Goal: Task Accomplishment & Management: Complete application form

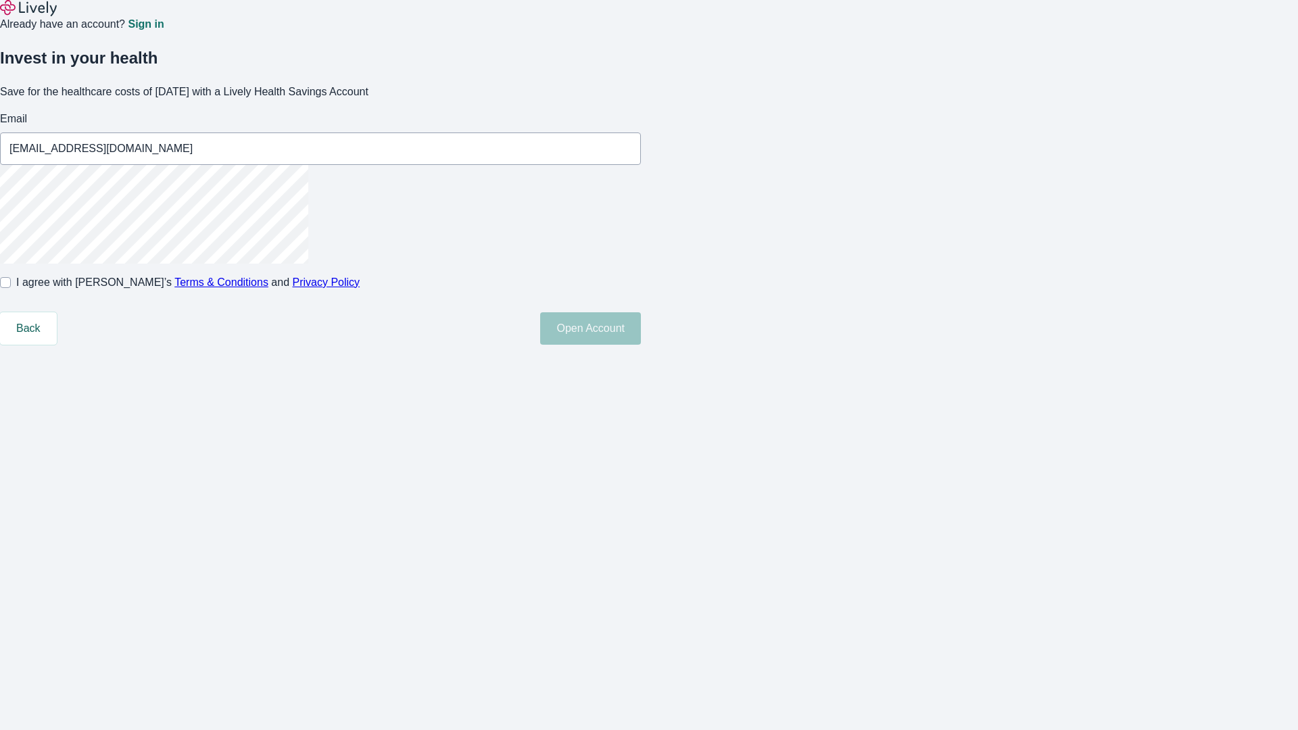
click at [11, 288] on input "I agree with Lively’s Terms & Conditions and Privacy Policy" at bounding box center [5, 282] width 11 height 11
checkbox input "true"
click at [641, 345] on button "Open Account" at bounding box center [590, 328] width 101 height 32
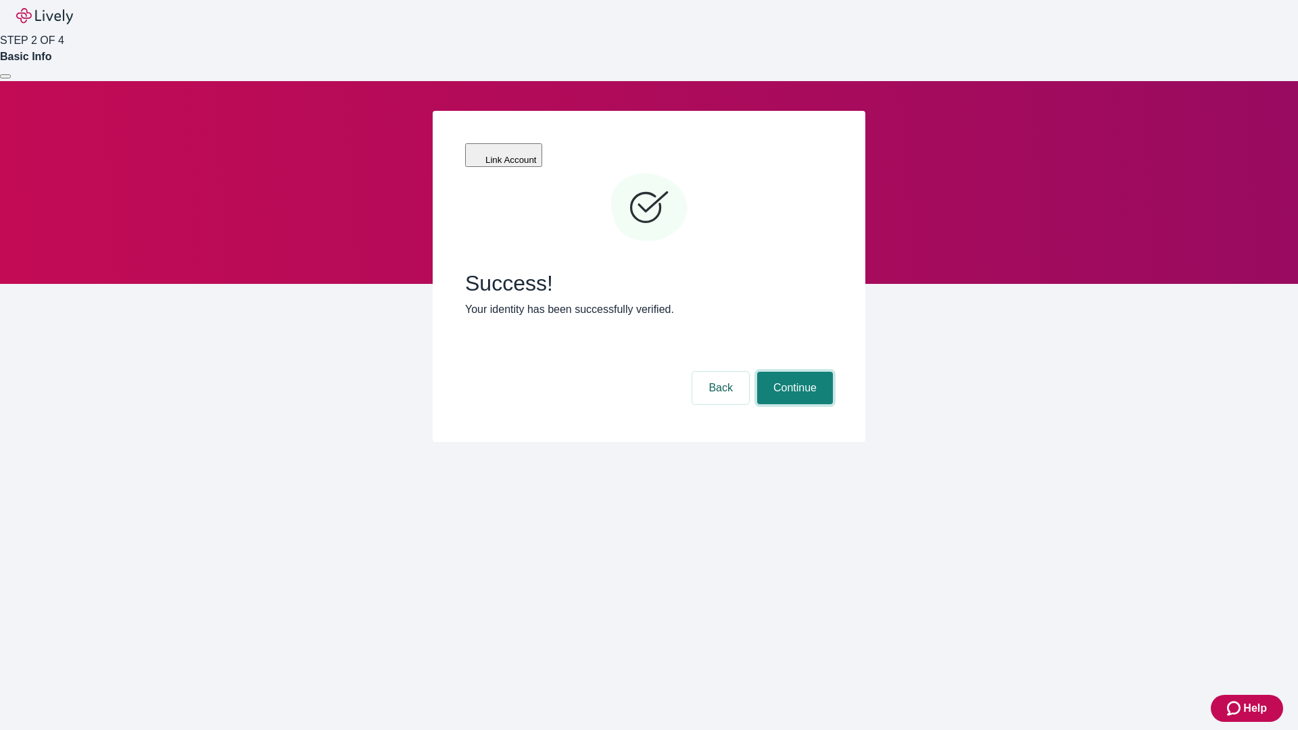
click at [793, 372] on button "Continue" at bounding box center [795, 388] width 76 height 32
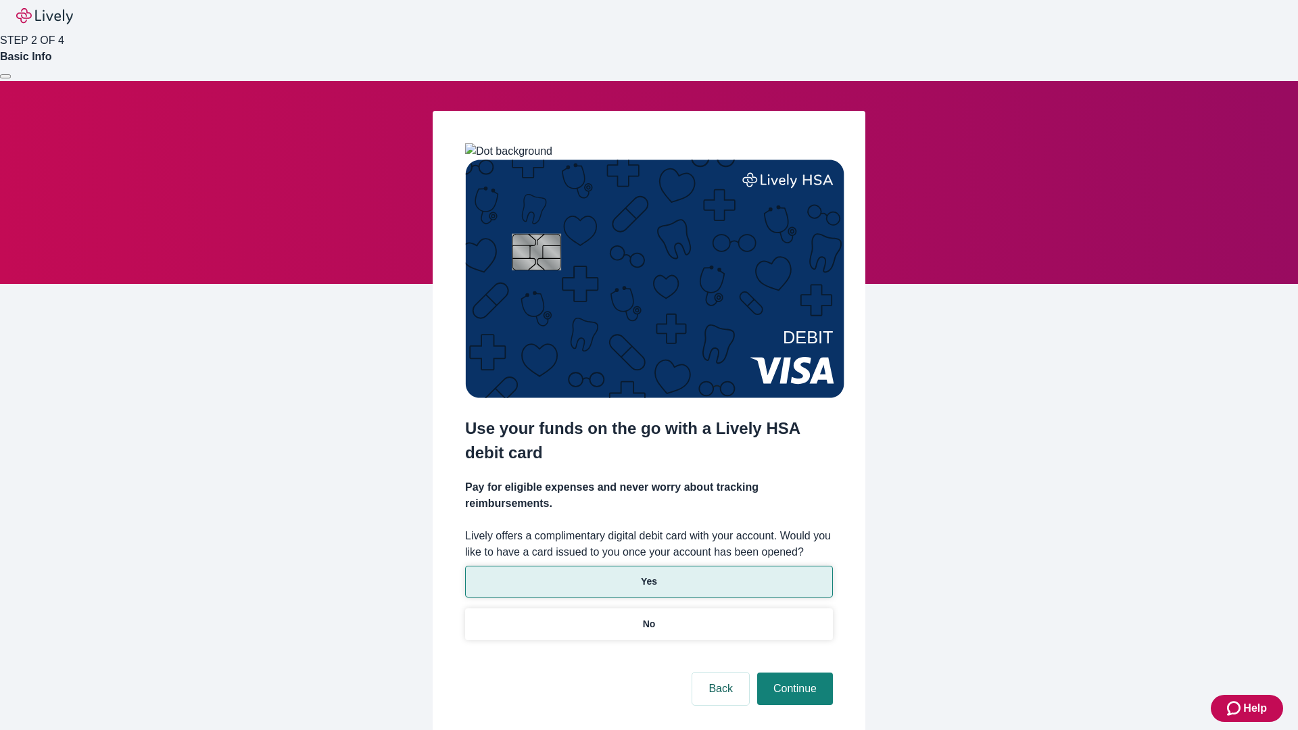
click at [648, 575] on p "Yes" at bounding box center [649, 582] width 16 height 14
click at [793, 673] on button "Continue" at bounding box center [795, 689] width 76 height 32
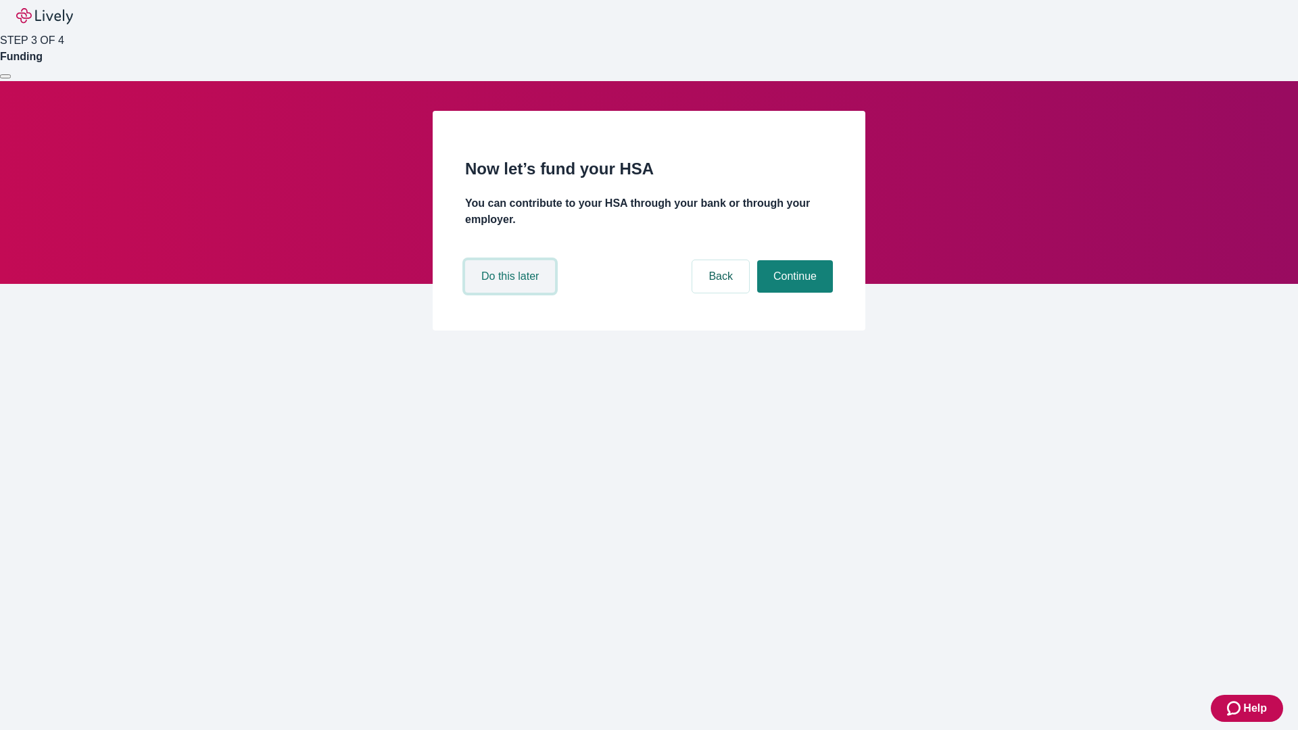
click at [512, 293] on button "Do this later" at bounding box center [510, 276] width 90 height 32
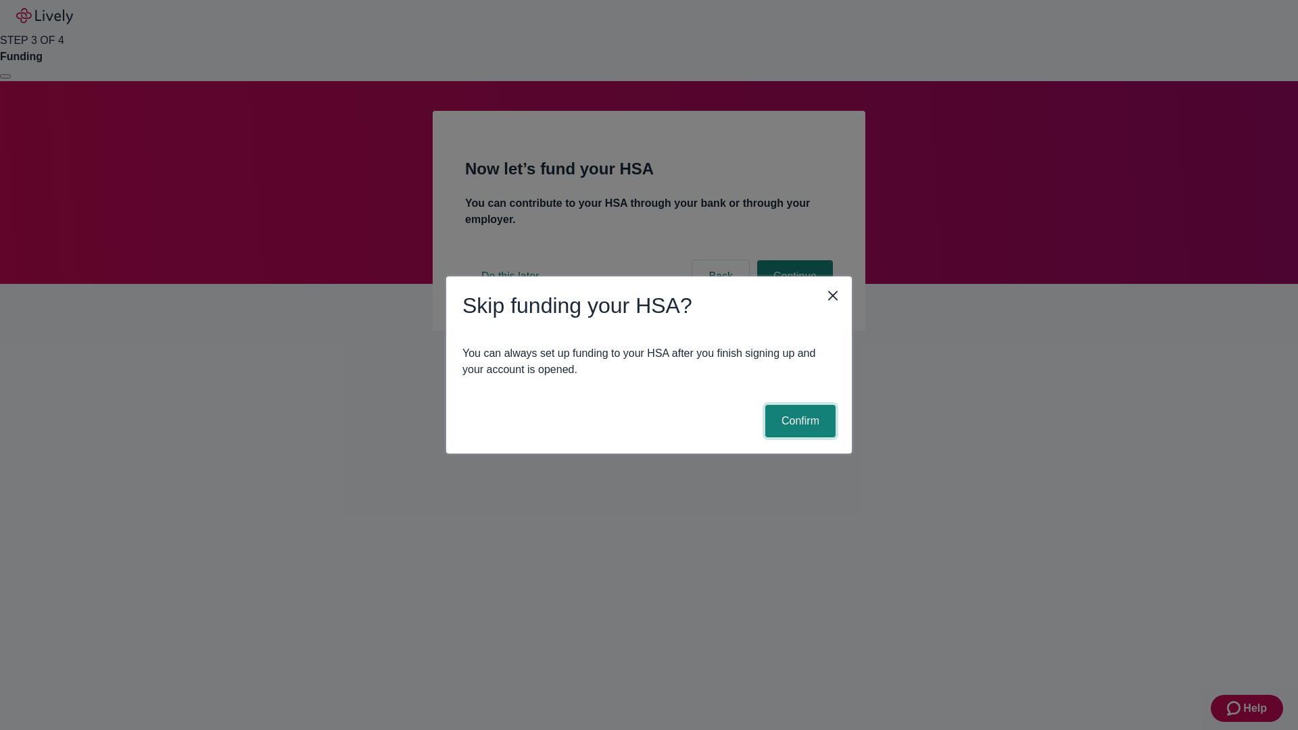
click at [799, 421] on button "Confirm" at bounding box center [800, 421] width 70 height 32
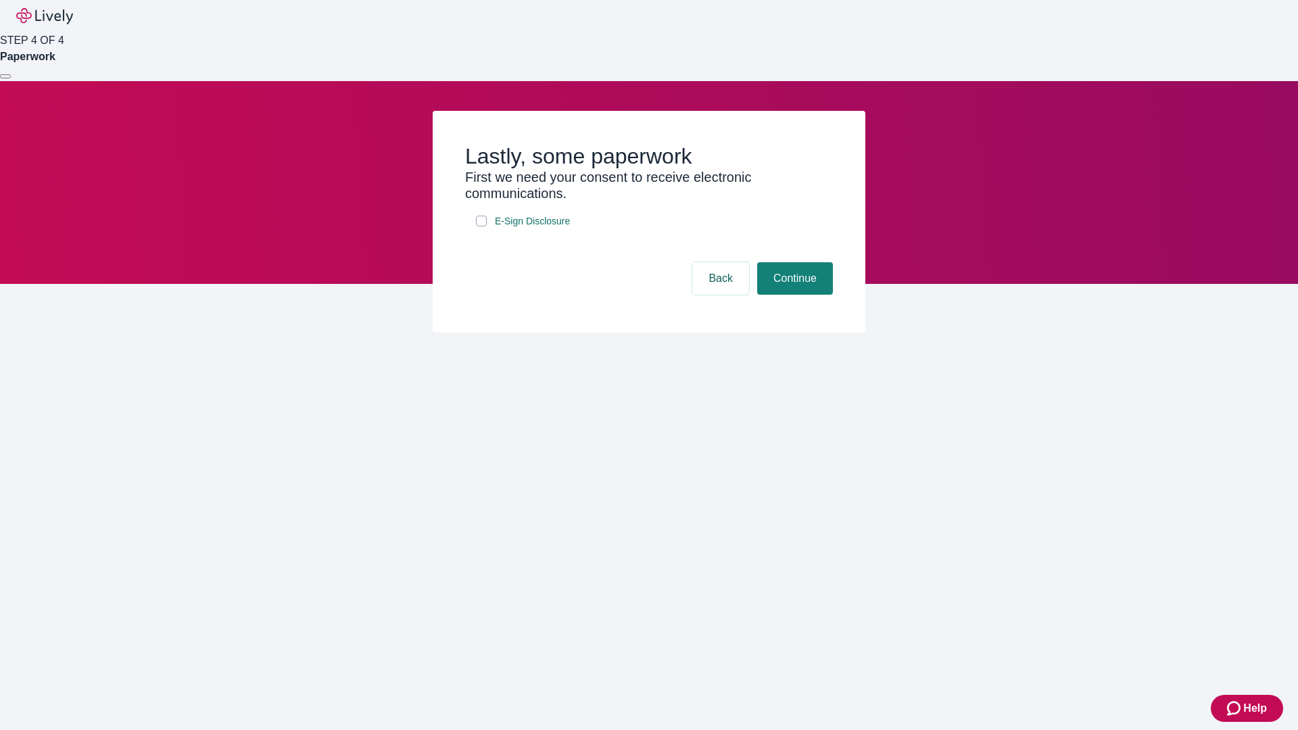
click at [481, 227] on input "E-Sign Disclosure" at bounding box center [481, 221] width 11 height 11
checkbox input "true"
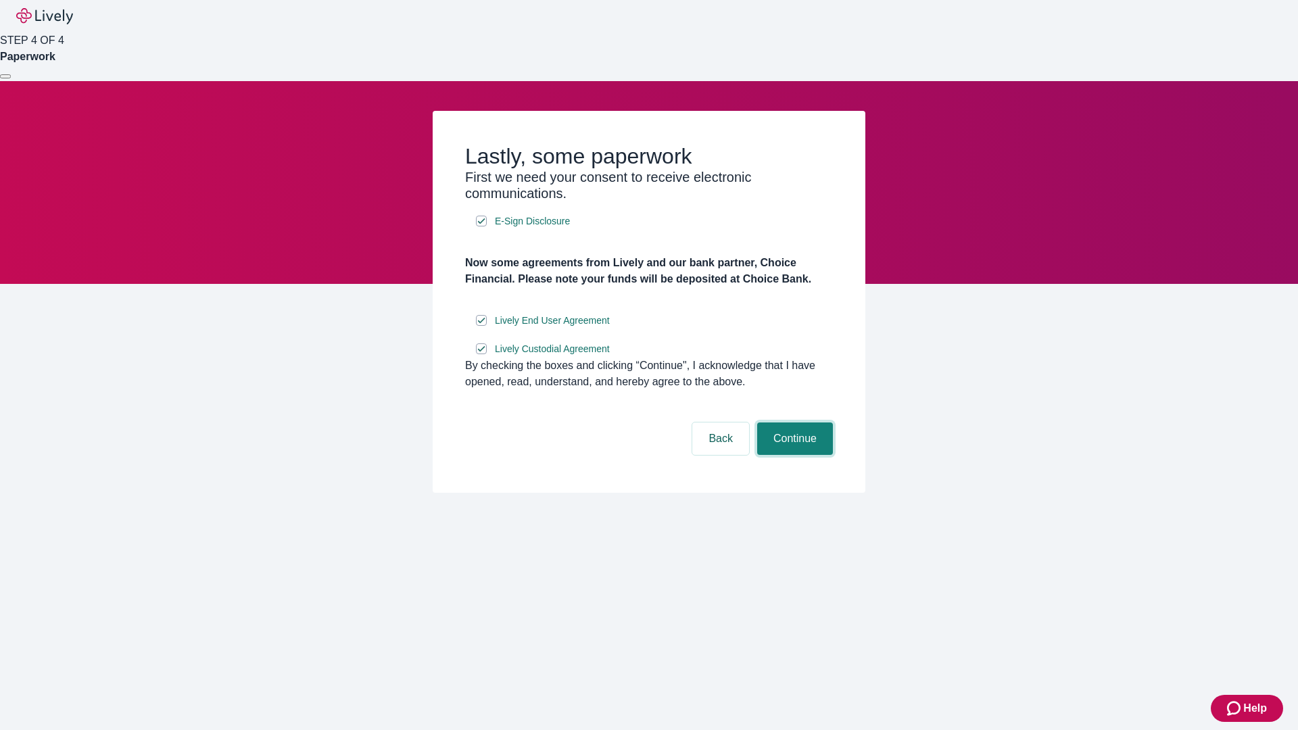
click at [793, 455] on button "Continue" at bounding box center [795, 439] width 76 height 32
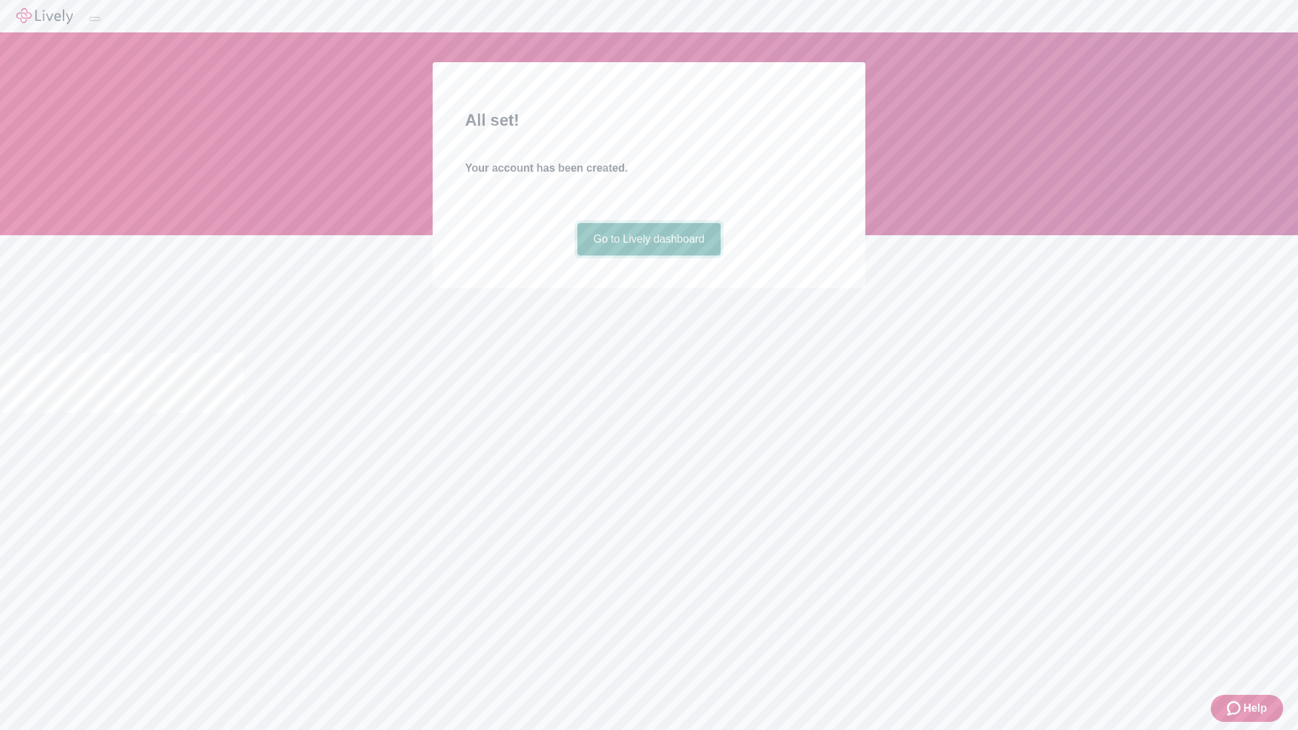
click at [648, 256] on link "Go to Lively dashboard" at bounding box center [649, 239] width 144 height 32
